Goal: Task Accomplishment & Management: Manage account settings

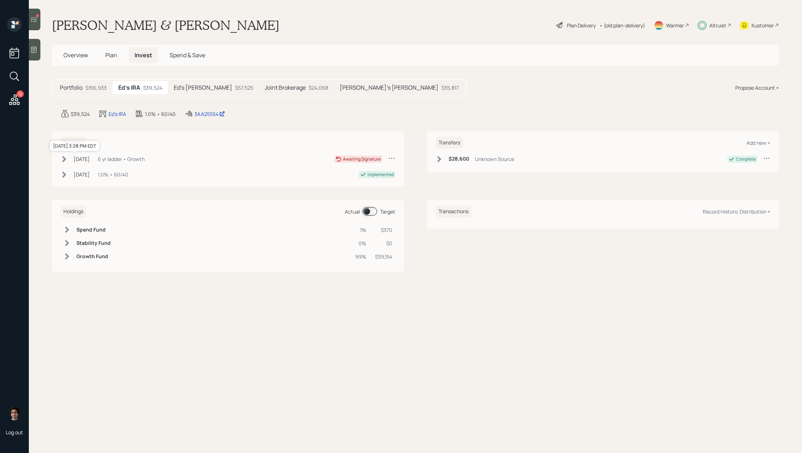
click at [74, 161] on div "May 2, 2025" at bounding box center [82, 159] width 16 height 8
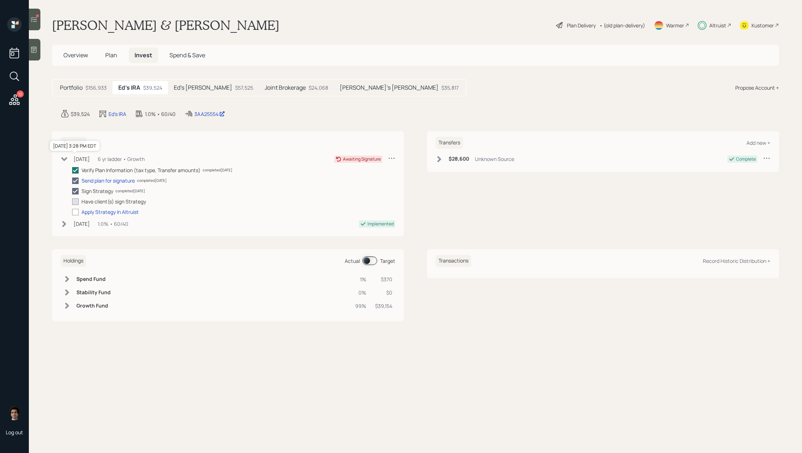
click at [74, 161] on div "[DATE]" at bounding box center [82, 159] width 16 height 8
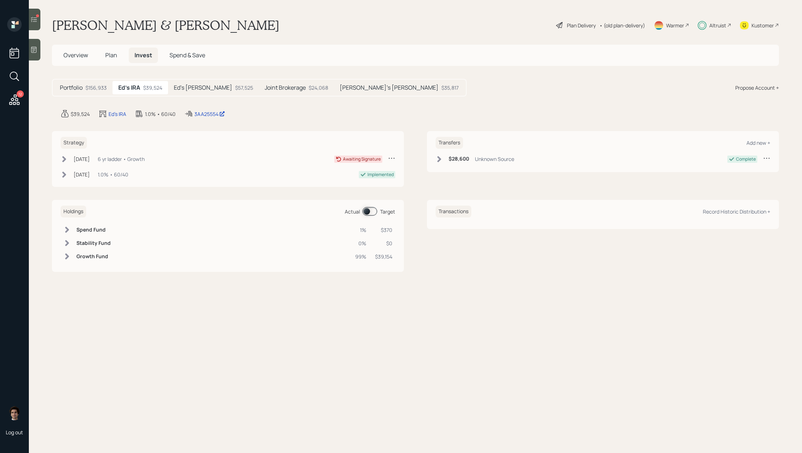
click at [389, 158] on icon at bounding box center [391, 158] width 7 height 7
click at [359, 170] on div "Cancel Strategy" at bounding box center [369, 172] width 52 height 7
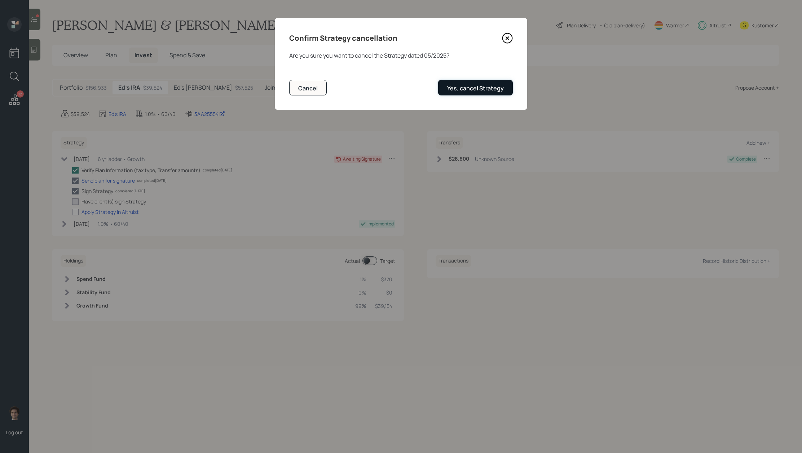
click at [444, 87] on button "Yes, cancel Strategy" at bounding box center [475, 87] width 75 height 15
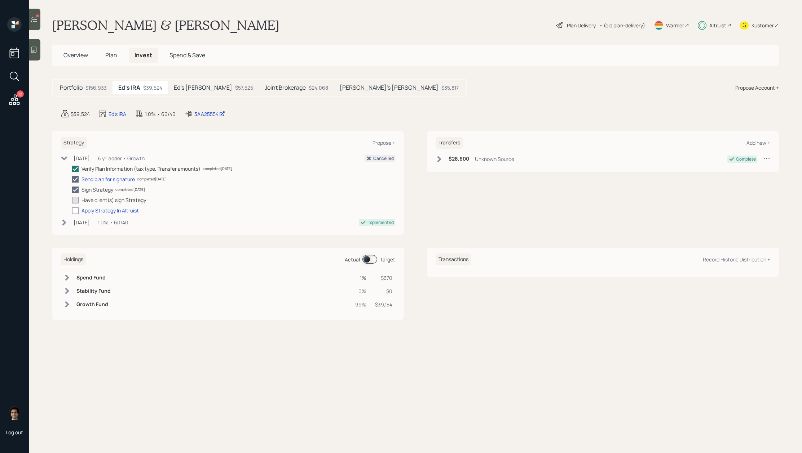
click at [39, 30] on main "Edward & Karla Cary Plan Delivery • (old plan-delivery) Warmer Altruist Kustome…" at bounding box center [415, 226] width 773 height 453
click at [39, 27] on div at bounding box center [35, 20] width 12 height 22
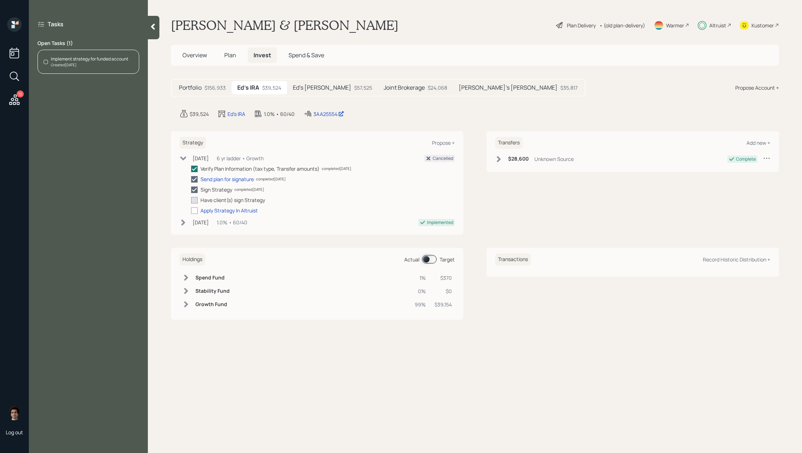
click at [121, 68] on div "Implement strategy for funded account Created Aug 8, 2025" at bounding box center [88, 62] width 102 height 24
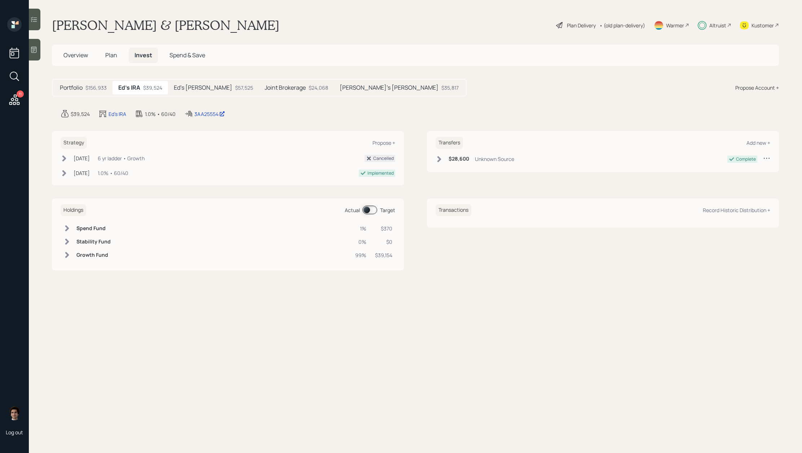
click at [37, 17] on icon at bounding box center [33, 19] width 7 height 7
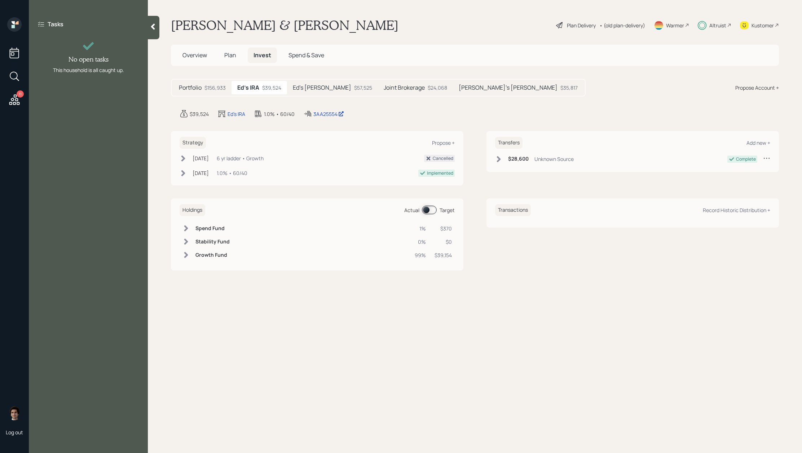
click at [20, 96] on div "11" at bounding box center [20, 93] width 7 height 7
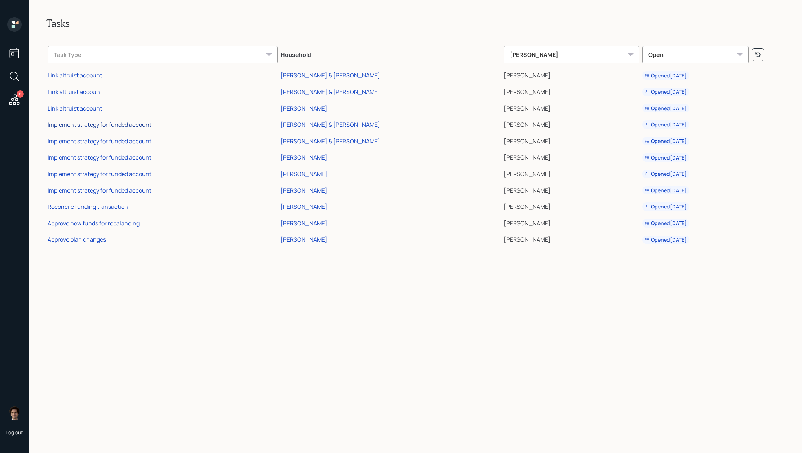
click at [139, 123] on div "Implement strategy for funded account" at bounding box center [100, 125] width 104 height 8
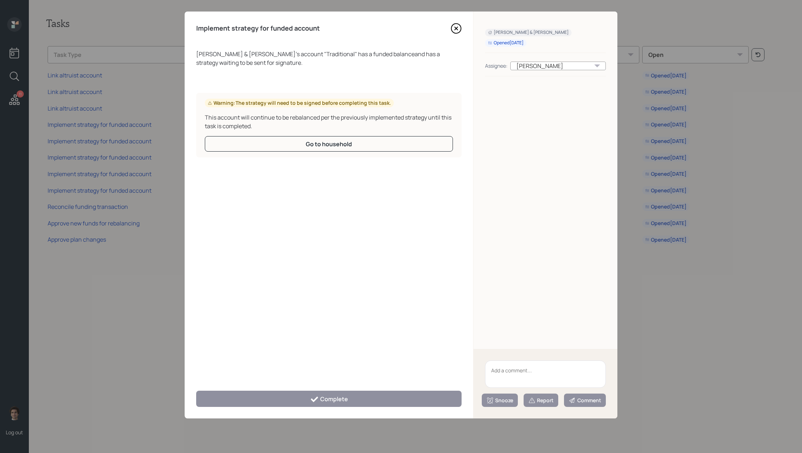
click at [288, 152] on div "Warning: The strategy will need to be signed before completing this task. This …" at bounding box center [328, 125] width 265 height 65
click at [288, 147] on button "Go to household" at bounding box center [329, 143] width 248 height 15
